Goal: Task Accomplishment & Management: Manage account settings

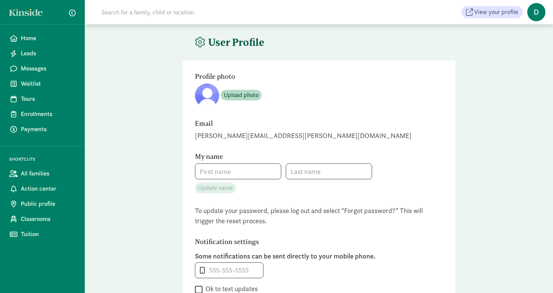
type input "[PERSON_NAME]"
type input "4069949622"
checkbox input "false"
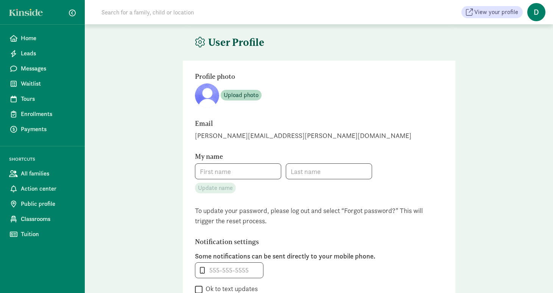
checkbox input "false"
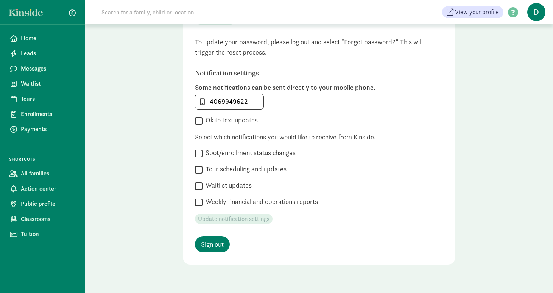
scroll to position [185, 0]
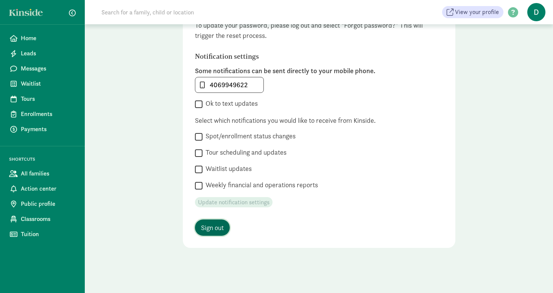
click at [212, 223] on span "Sign out" at bounding box center [212, 227] width 23 height 10
